Goal: Transaction & Acquisition: Purchase product/service

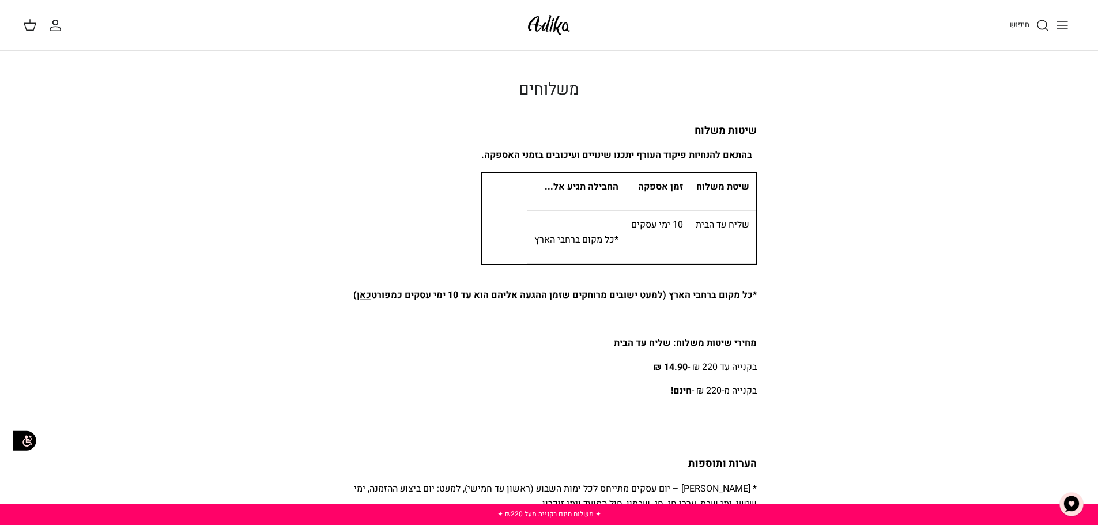
click at [1070, 27] on button "Toggle menu" at bounding box center [1062, 25] width 25 height 25
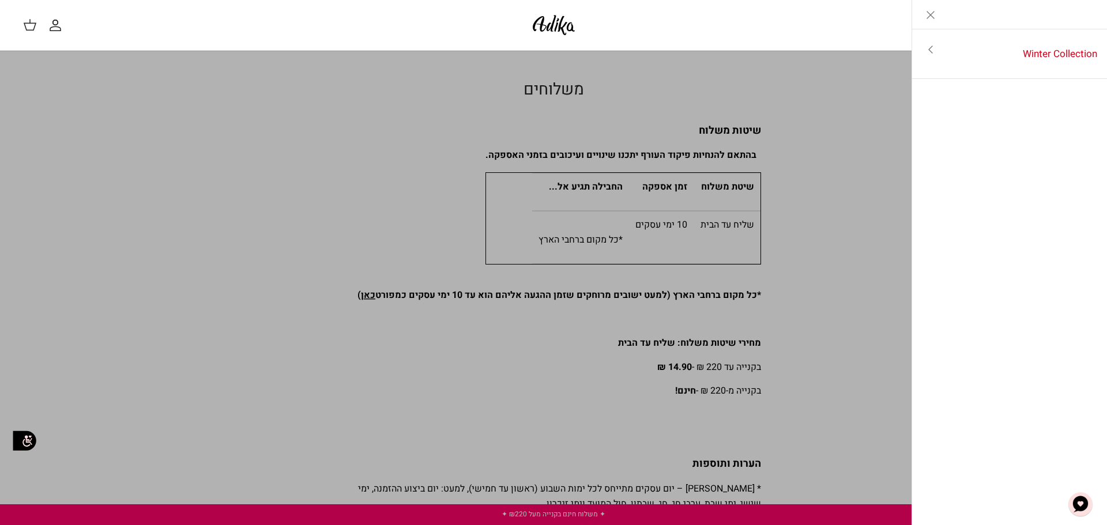
click at [806, 134] on link "Toggle menu" at bounding box center [553, 262] width 1107 height 525
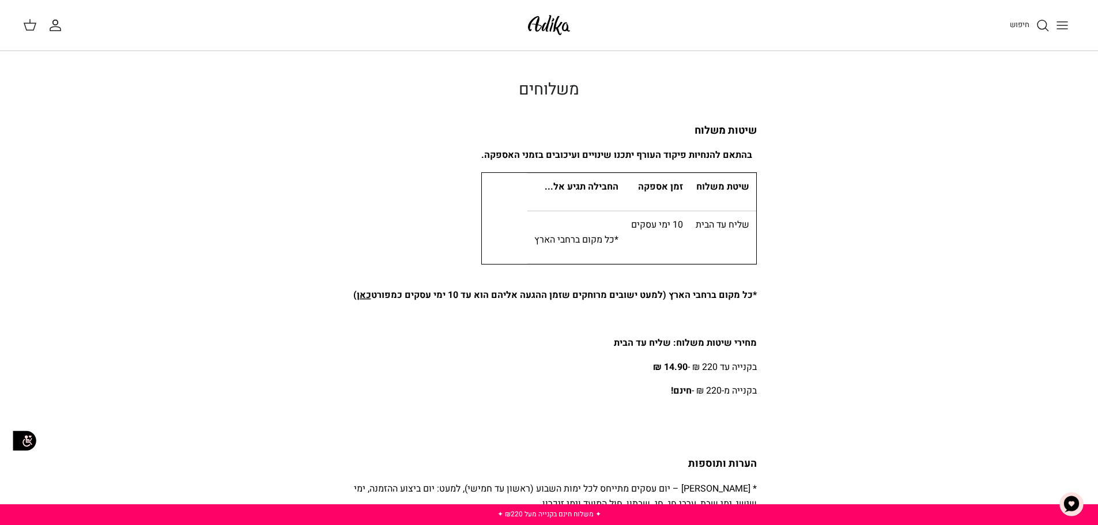
click at [1041, 22] on icon "חיפוש" at bounding box center [1043, 25] width 14 height 14
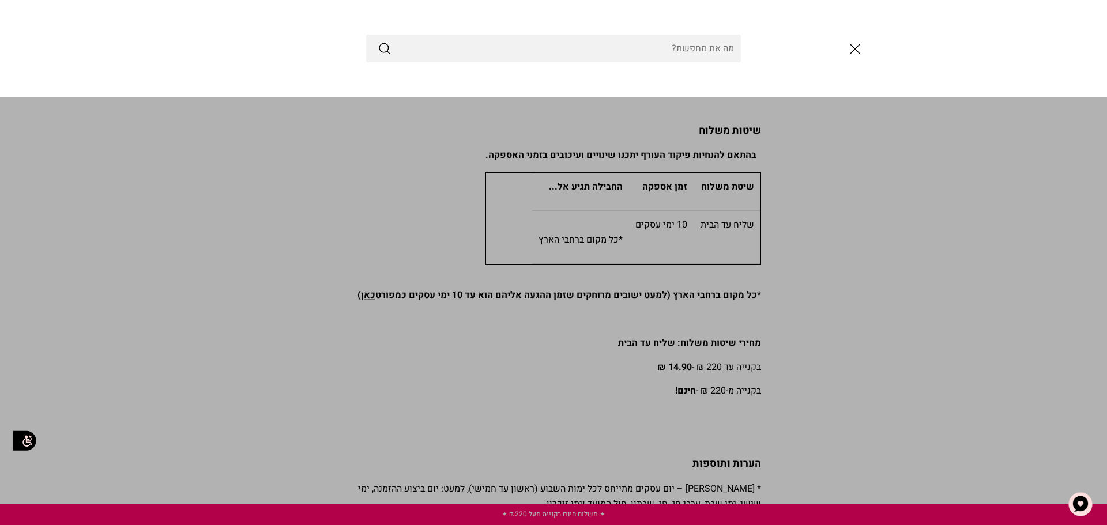
click at [688, 49] on input "Search Store" at bounding box center [553, 49] width 375 height 28
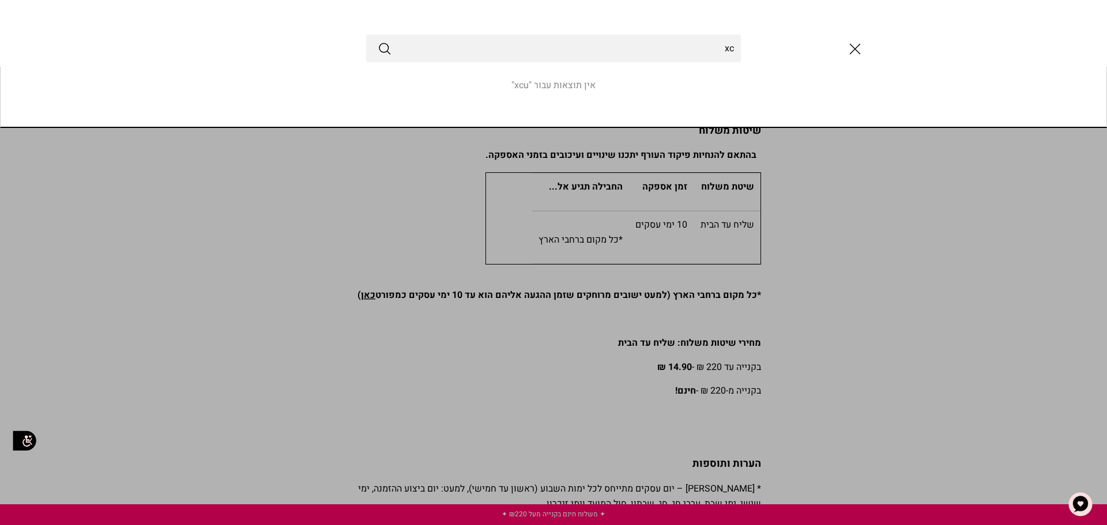
type input "x"
type input "סבון"
click at [378, 41] on button "Submit" at bounding box center [385, 48] width 14 height 15
